Goal: Information Seeking & Learning: Learn about a topic

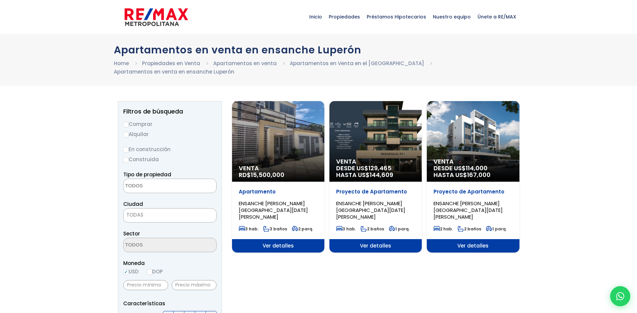
select select
click at [125, 64] on link "Home" at bounding box center [121, 63] width 15 height 7
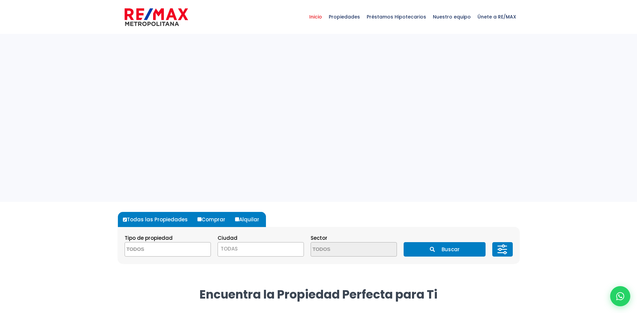
select select
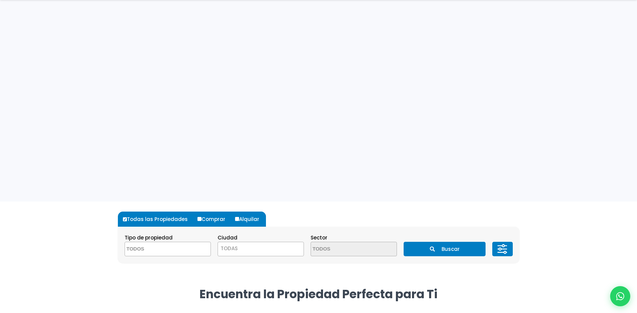
scroll to position [134, 0]
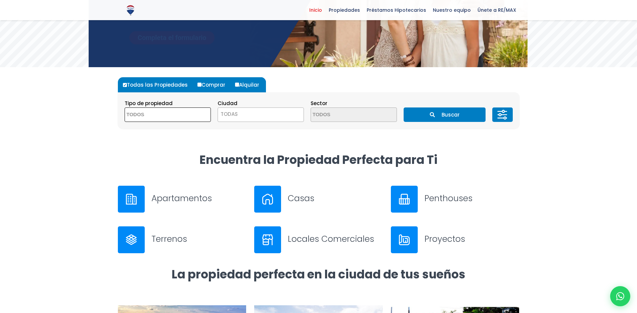
click at [175, 117] on textarea "Search" at bounding box center [157, 115] width 65 height 14
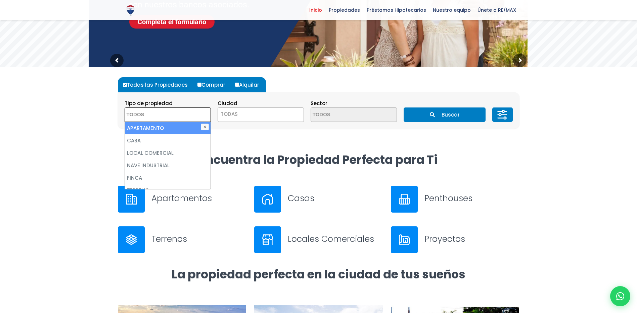
click at [343, 92] on form "Todas las Propiedades Comprar Alquilar Tipo de propiedad APARTAMENTO CASA LOCAL…" at bounding box center [319, 102] width 402 height 51
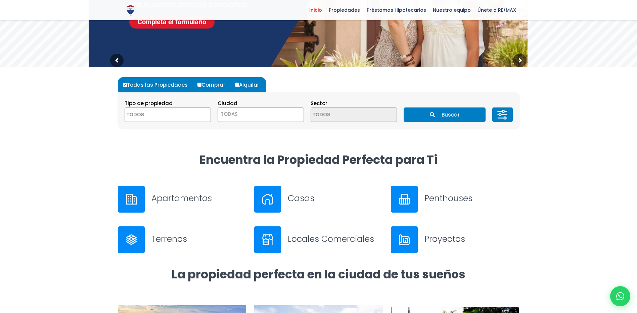
click at [291, 114] on span "TODAS" at bounding box center [261, 114] width 86 height 9
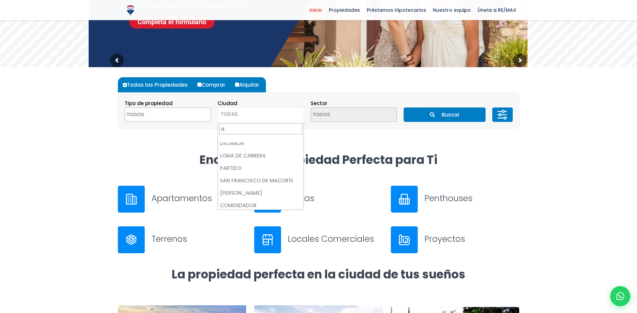
scroll to position [0, 0]
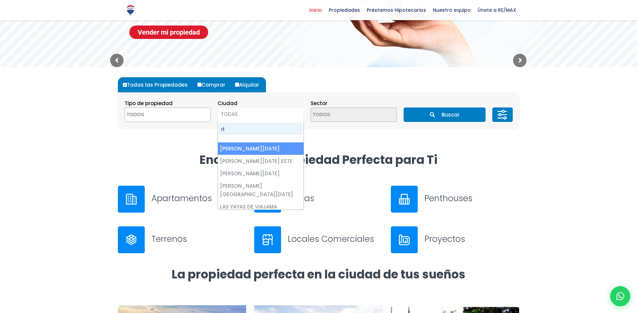
click at [269, 127] on input "d" at bounding box center [260, 128] width 83 height 11
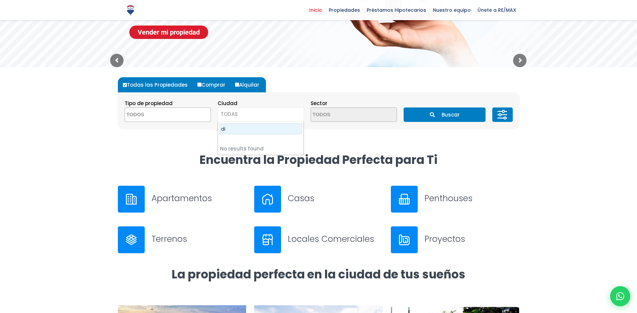
type input "d"
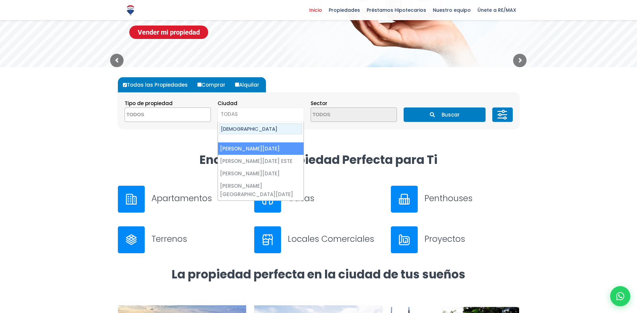
type input "santo"
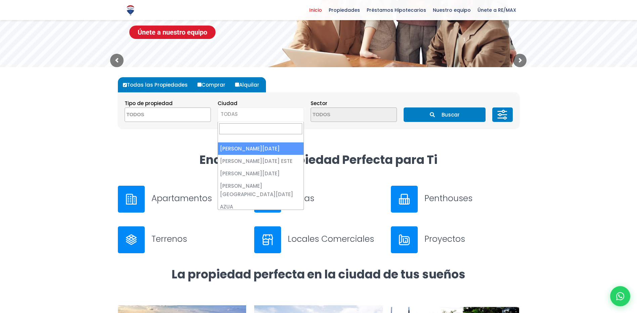
click at [259, 116] on span "TODAS" at bounding box center [261, 114] width 86 height 9
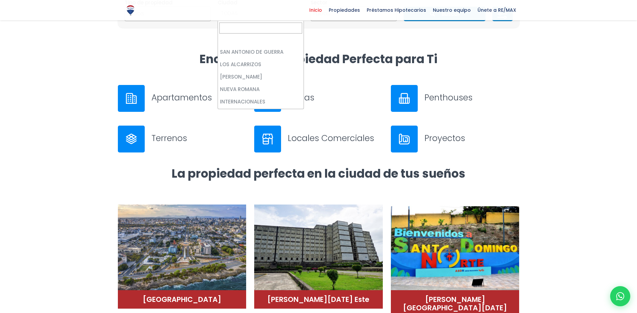
scroll to position [101, 0]
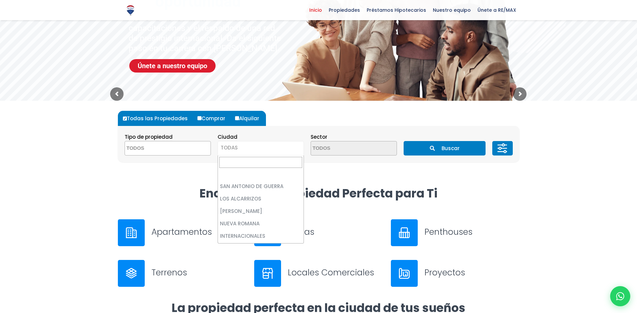
click at [174, 154] on textarea "Search" at bounding box center [157, 148] width 65 height 14
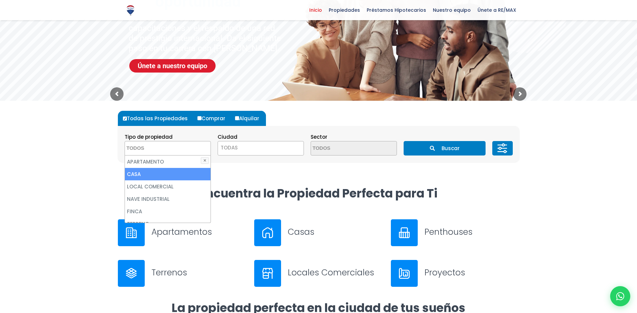
click at [174, 171] on li "CASA" at bounding box center [168, 174] width 86 height 12
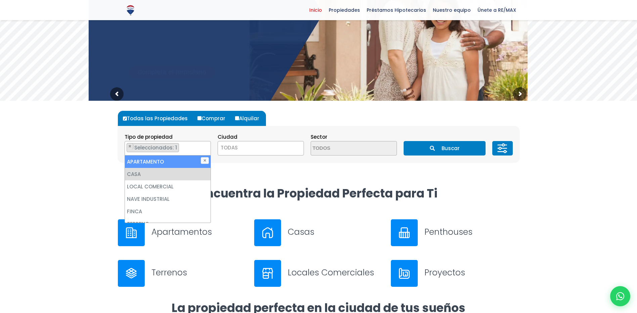
click at [162, 162] on li "APARTAMENTO" at bounding box center [168, 162] width 86 height 12
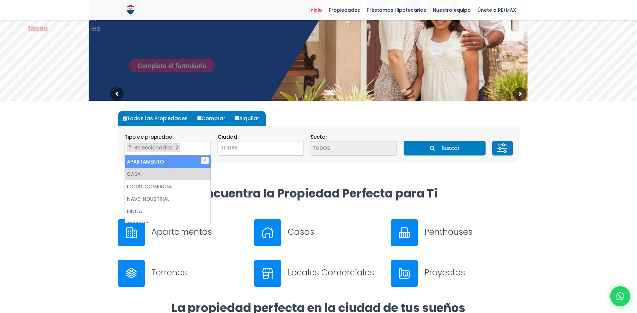
select select "apartment"
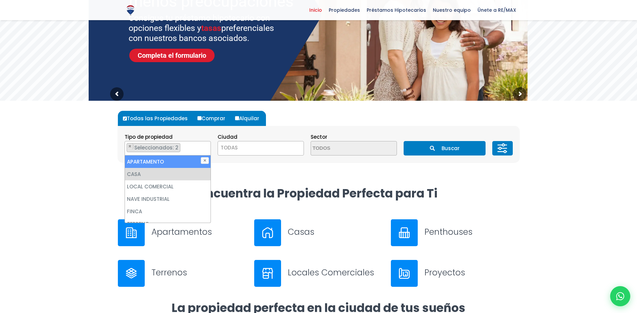
click at [253, 150] on span "TODAS" at bounding box center [261, 147] width 86 height 9
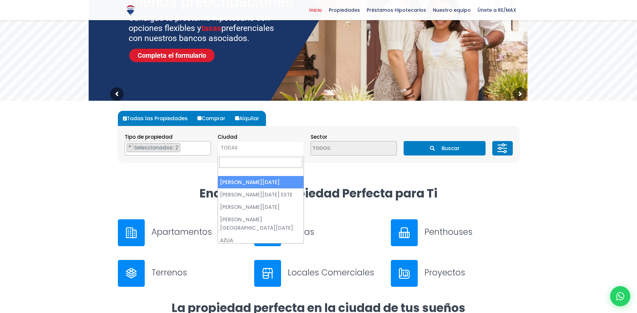
select select "1"
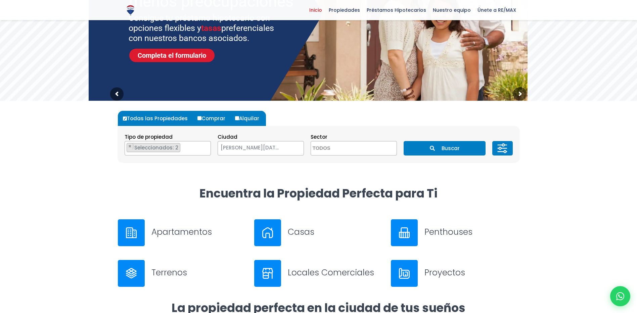
click at [364, 150] on textarea "Search" at bounding box center [343, 148] width 65 height 14
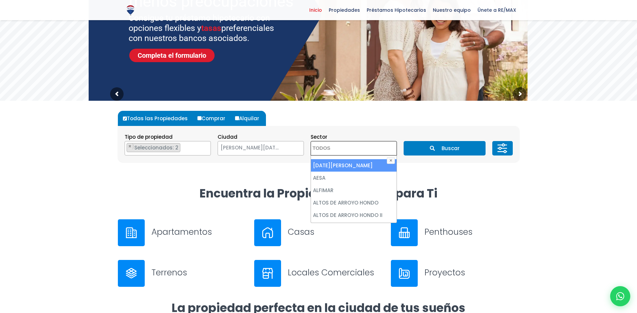
scroll to position [0, 0]
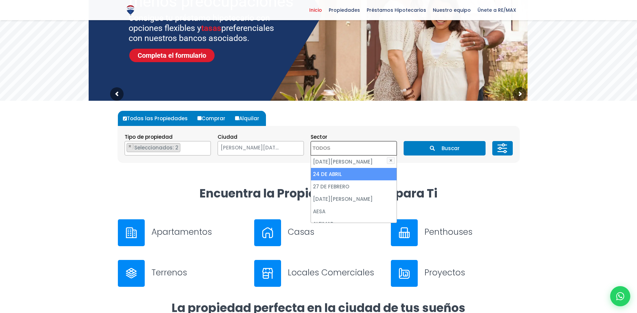
click at [348, 176] on li "24 DE ABRIL" at bounding box center [354, 174] width 86 height 12
select select "222"
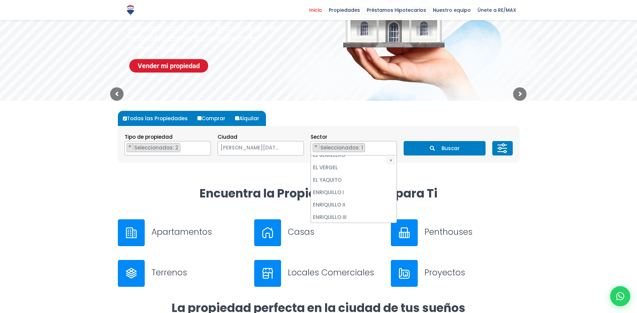
scroll to position [907, 0]
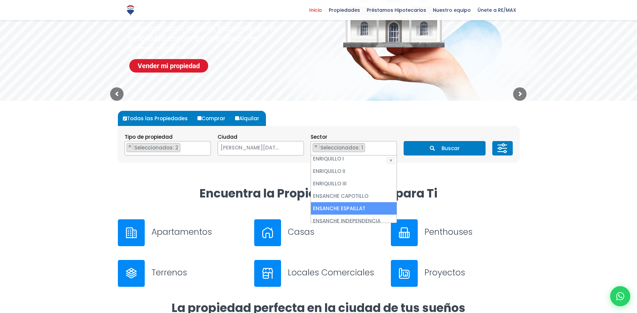
click at [355, 202] on li "ENSANCHE ESPAILLAT" at bounding box center [354, 208] width 86 height 12
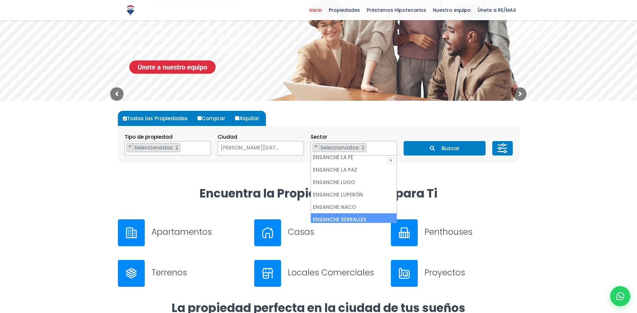
scroll to position [975, 0]
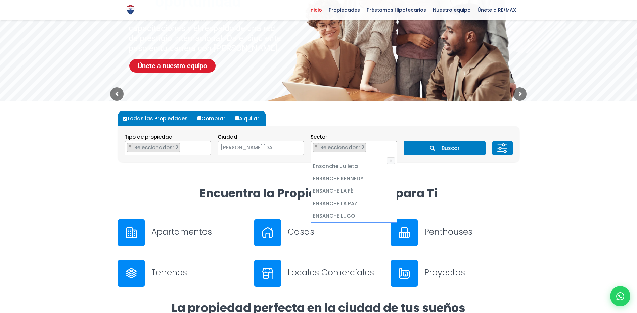
click at [349, 222] on li "ENSANCHE LUPERÓN" at bounding box center [354, 228] width 86 height 12
click at [353, 209] on li "[PERSON_NAME]" at bounding box center [354, 215] width 86 height 12
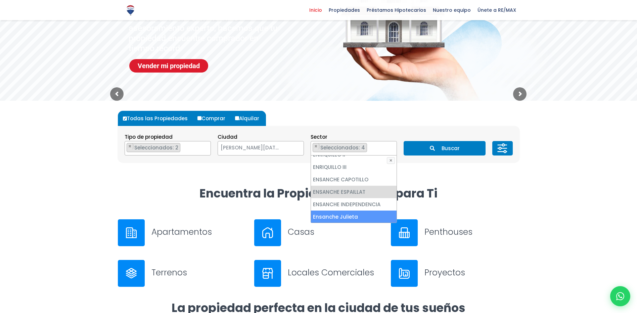
scroll to position [857, 0]
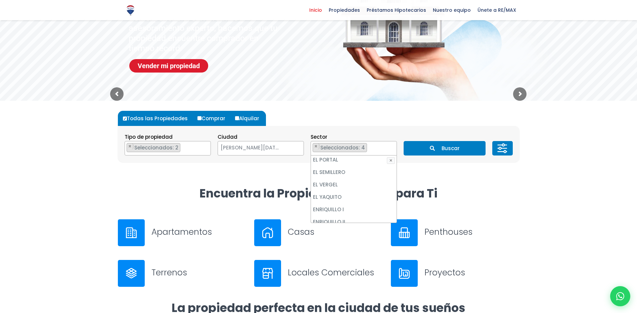
click at [337, 241] on li "ENSANCHE CAPOTILLO" at bounding box center [354, 247] width 86 height 12
click at [449, 150] on button "Buscar" at bounding box center [445, 148] width 82 height 14
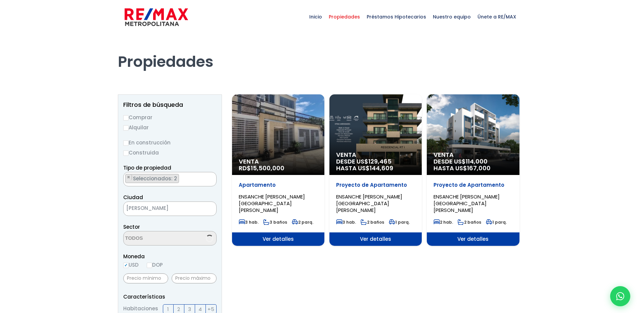
select select "222"
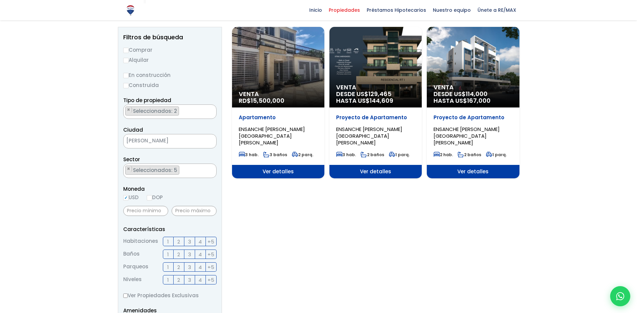
scroll to position [34, 0]
